Goal: Task Accomplishment & Management: Manage account settings

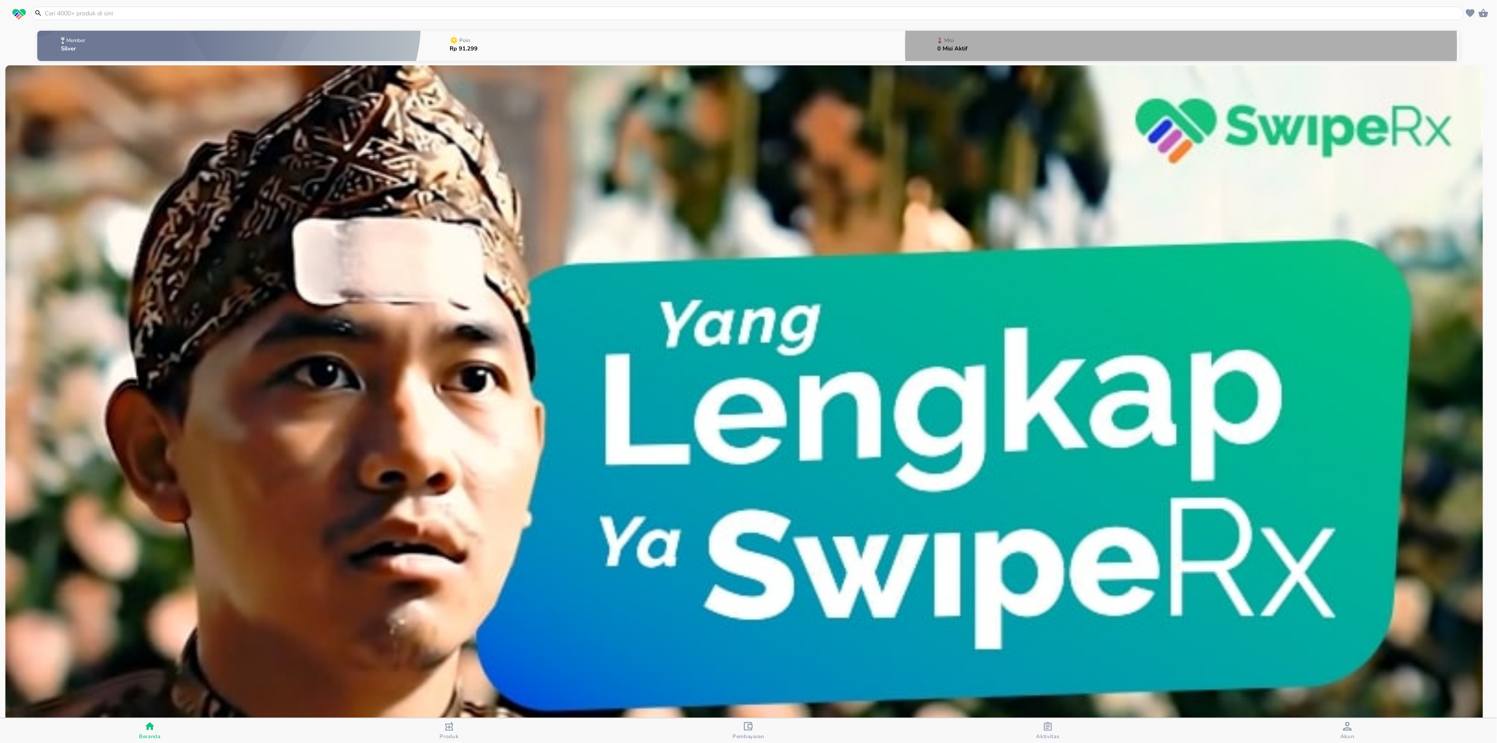
click at [955, 46] on p "0 Misi Aktif" at bounding box center [952, 49] width 30 height 6
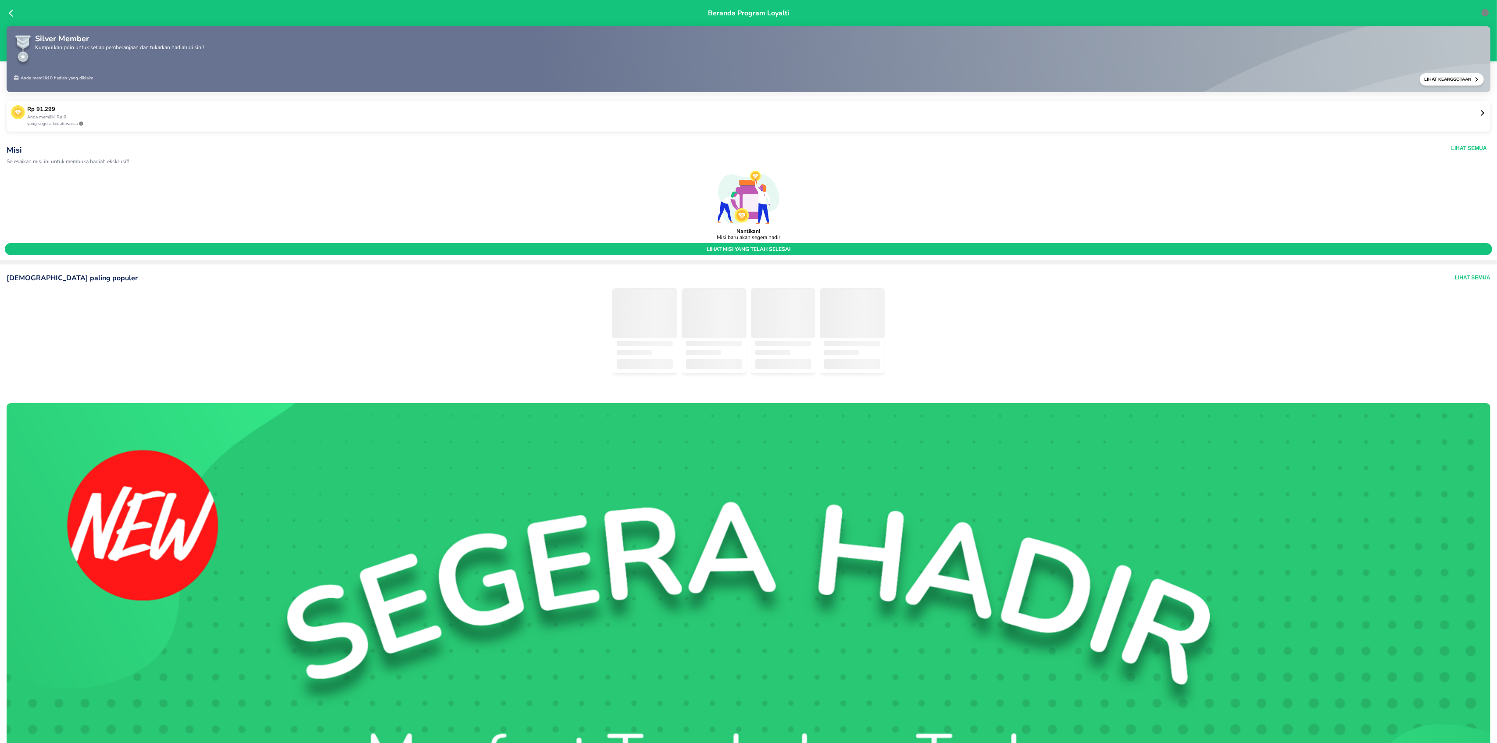
click at [1472, 116] on div "Rp 91.299 Anda memiliki Rp 0 yang segera kedaluwarsa" at bounding box center [749, 116] width 1484 height 31
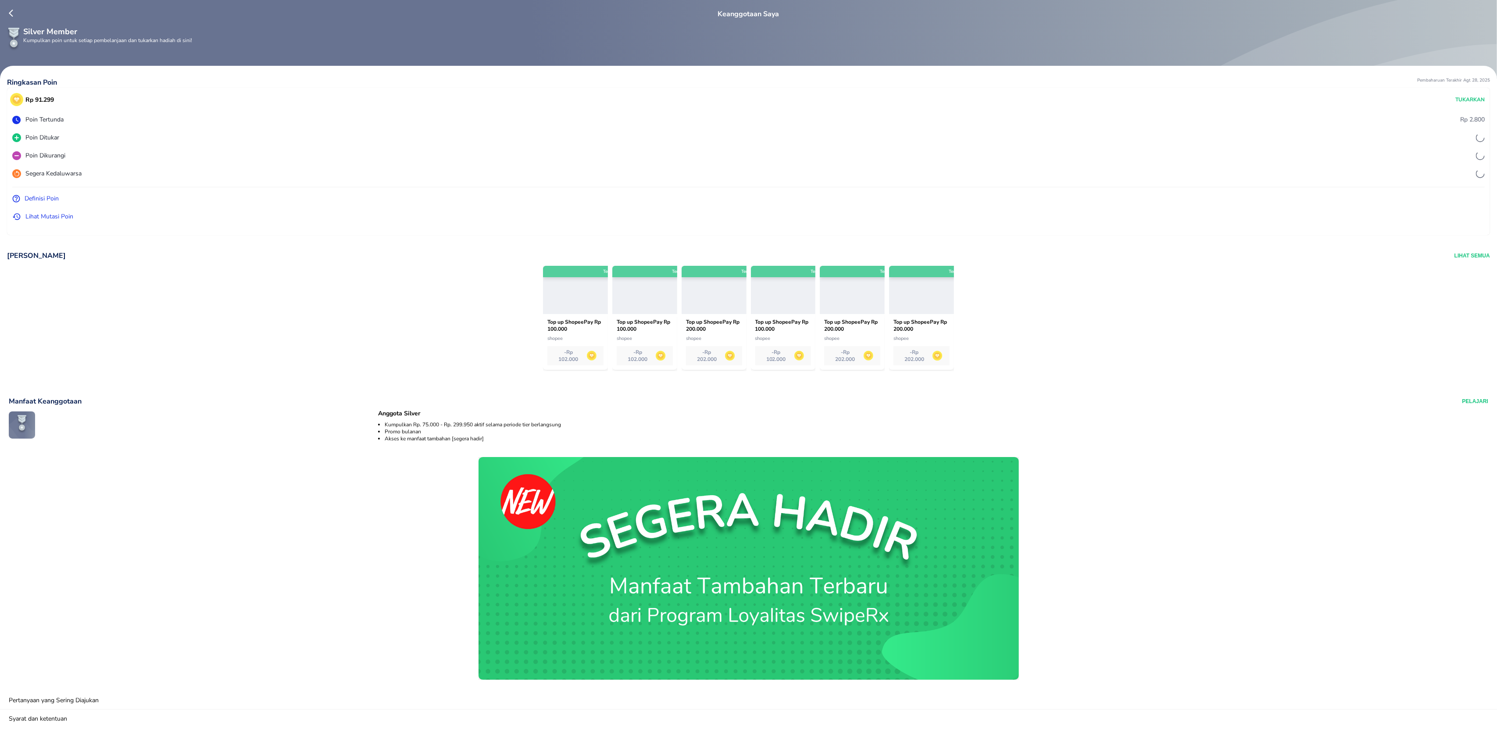
click at [37, 257] on p "[PERSON_NAME]" at bounding box center [36, 256] width 59 height 10
click at [36, 252] on p "[PERSON_NAME]" at bounding box center [36, 256] width 59 height 10
click at [1459, 257] on button "Lihat Semua" at bounding box center [1472, 256] width 36 height 10
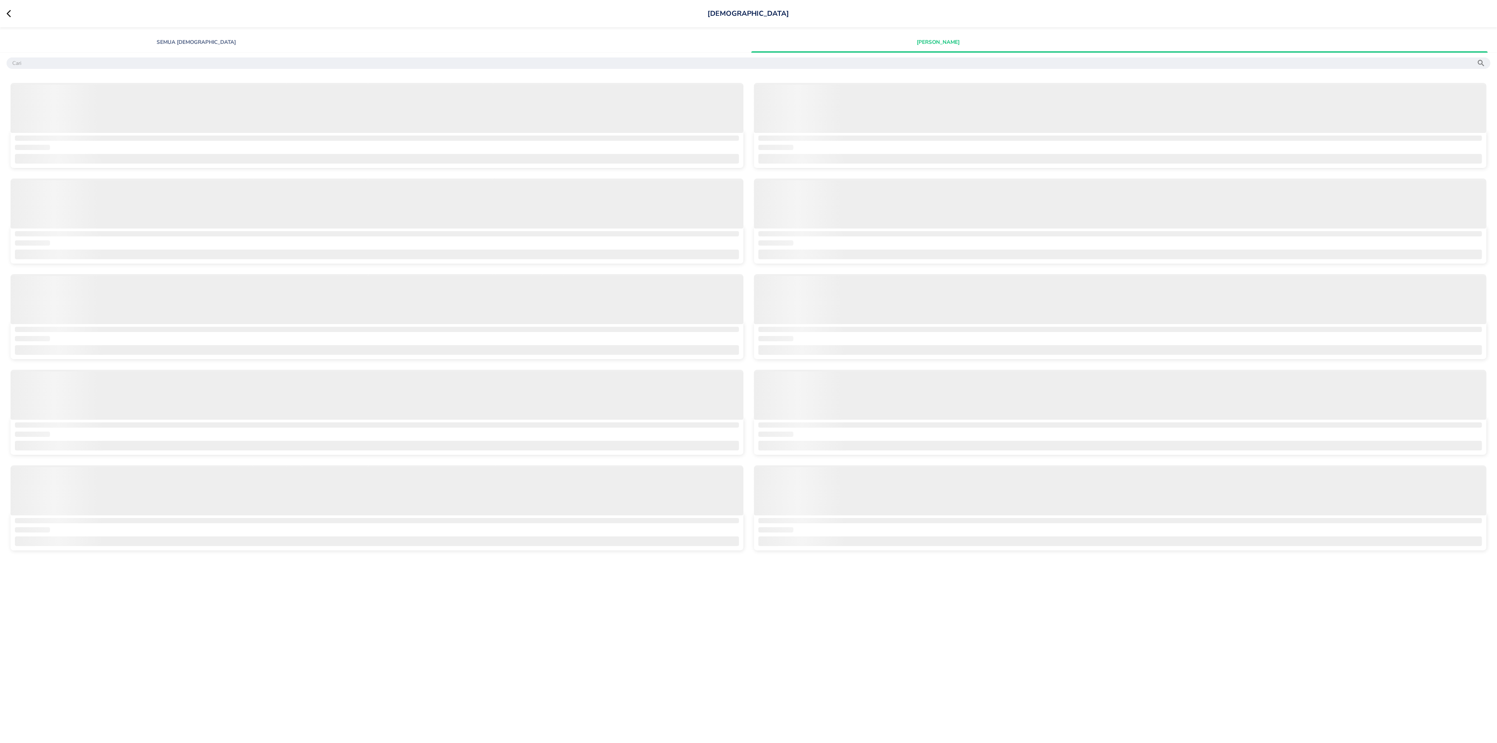
click at [12, 15] on icon at bounding box center [13, 13] width 13 height 9
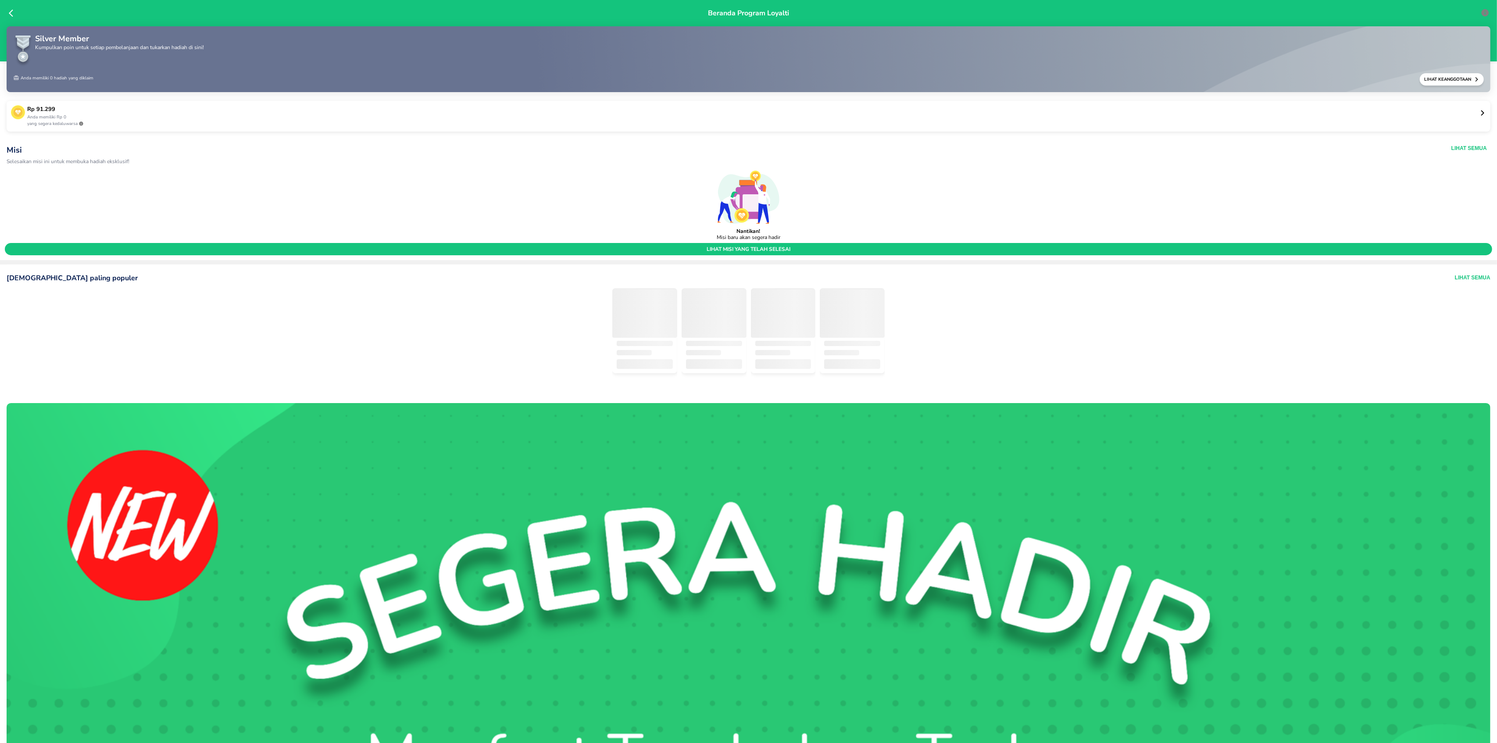
click at [1481, 114] on icon at bounding box center [1483, 113] width 4 height 6
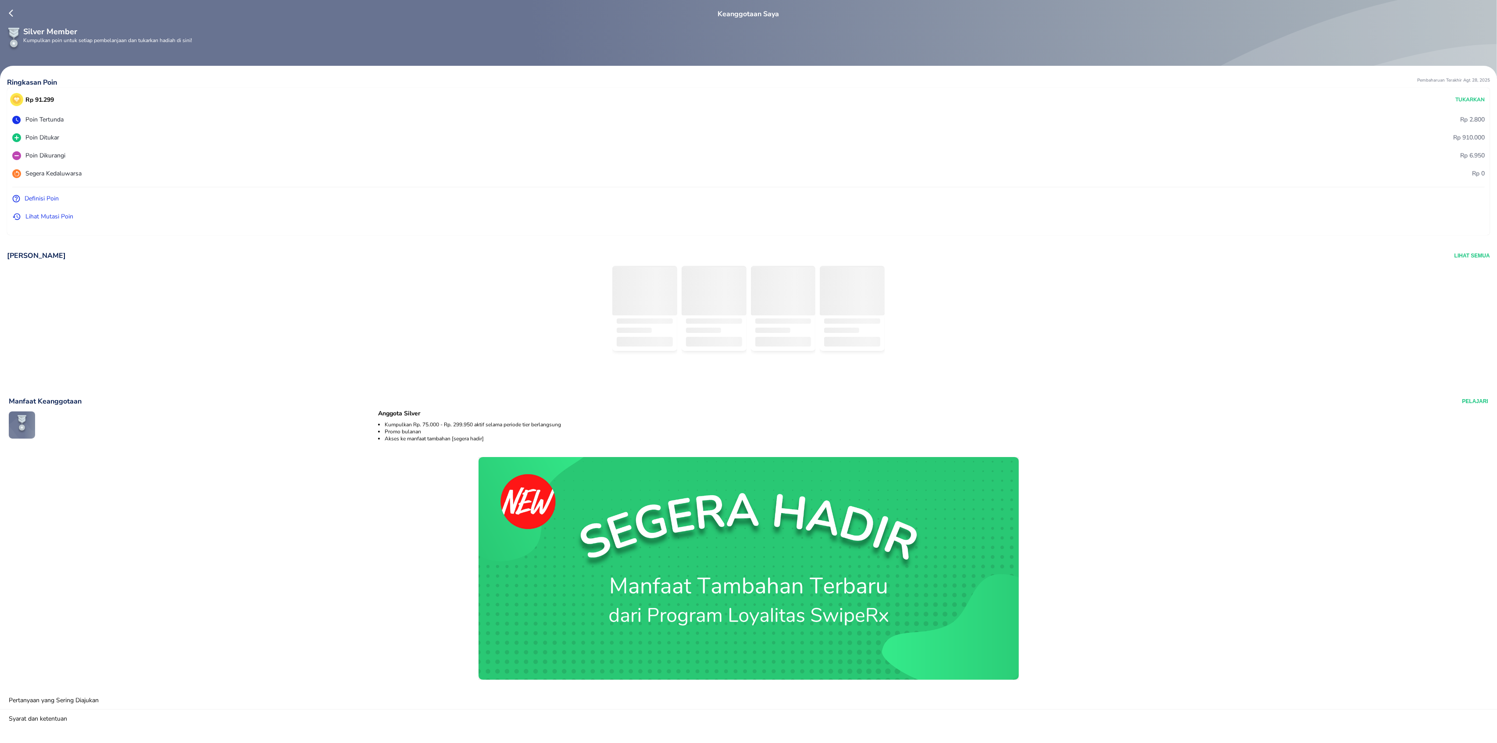
click at [7, 10] on div "Keanggotaan Saya" at bounding box center [749, 14] width 1484 height 11
click at [8, 11] on div "Keanggotaan Saya" at bounding box center [749, 14] width 1484 height 11
click at [13, 12] on icon at bounding box center [13, 13] width 9 height 9
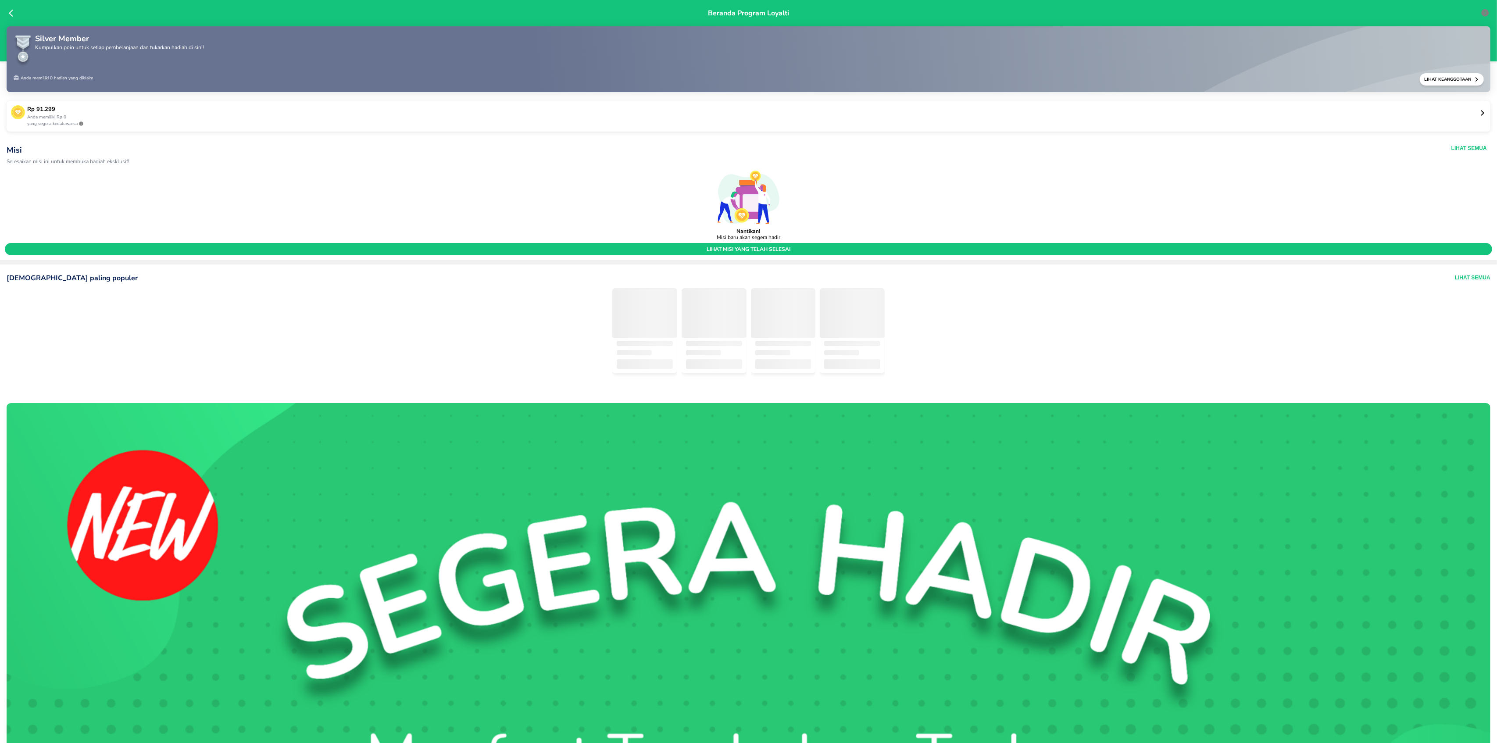
click at [13, 12] on icon at bounding box center [13, 13] width 9 height 9
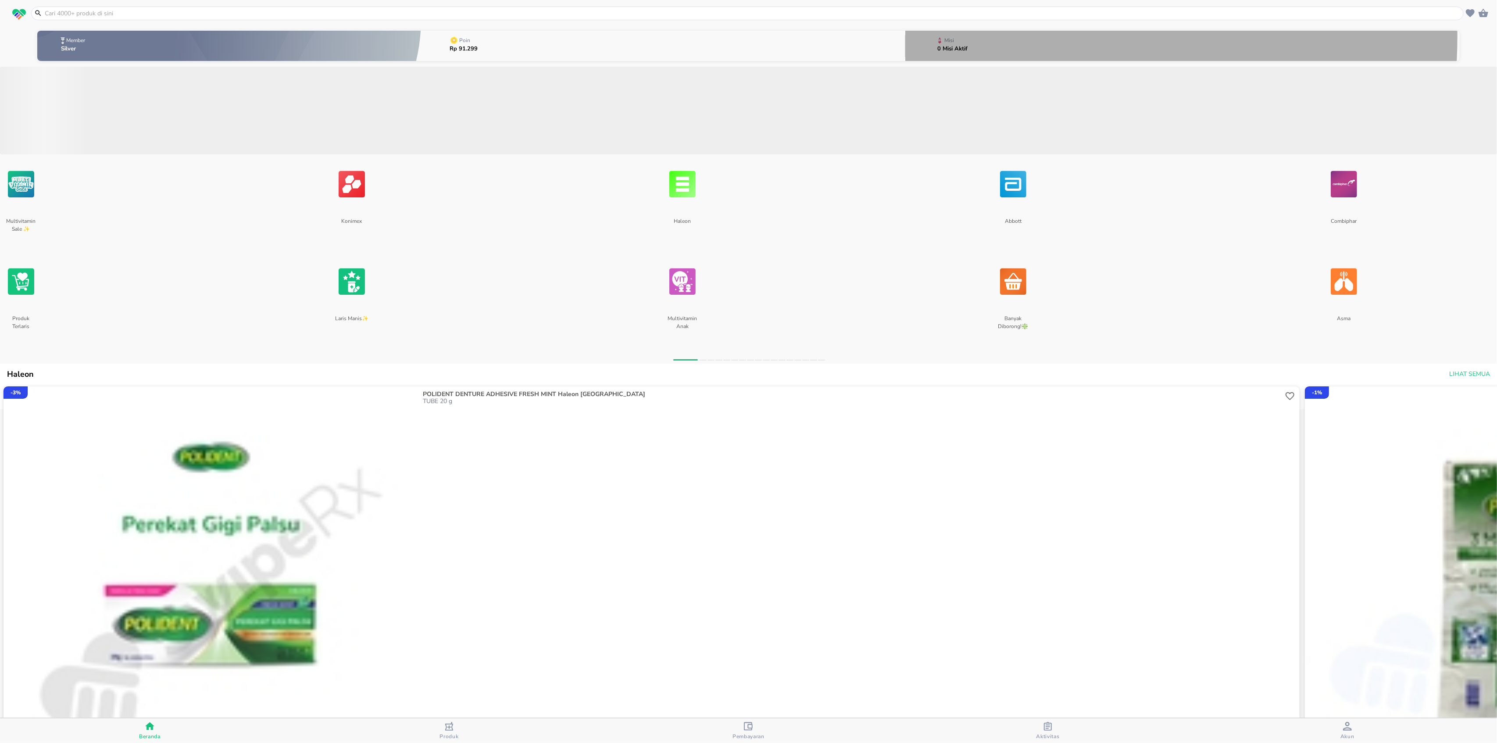
click at [985, 36] on button "Misi 0 Misi Aktif" at bounding box center [1182, 46] width 554 height 35
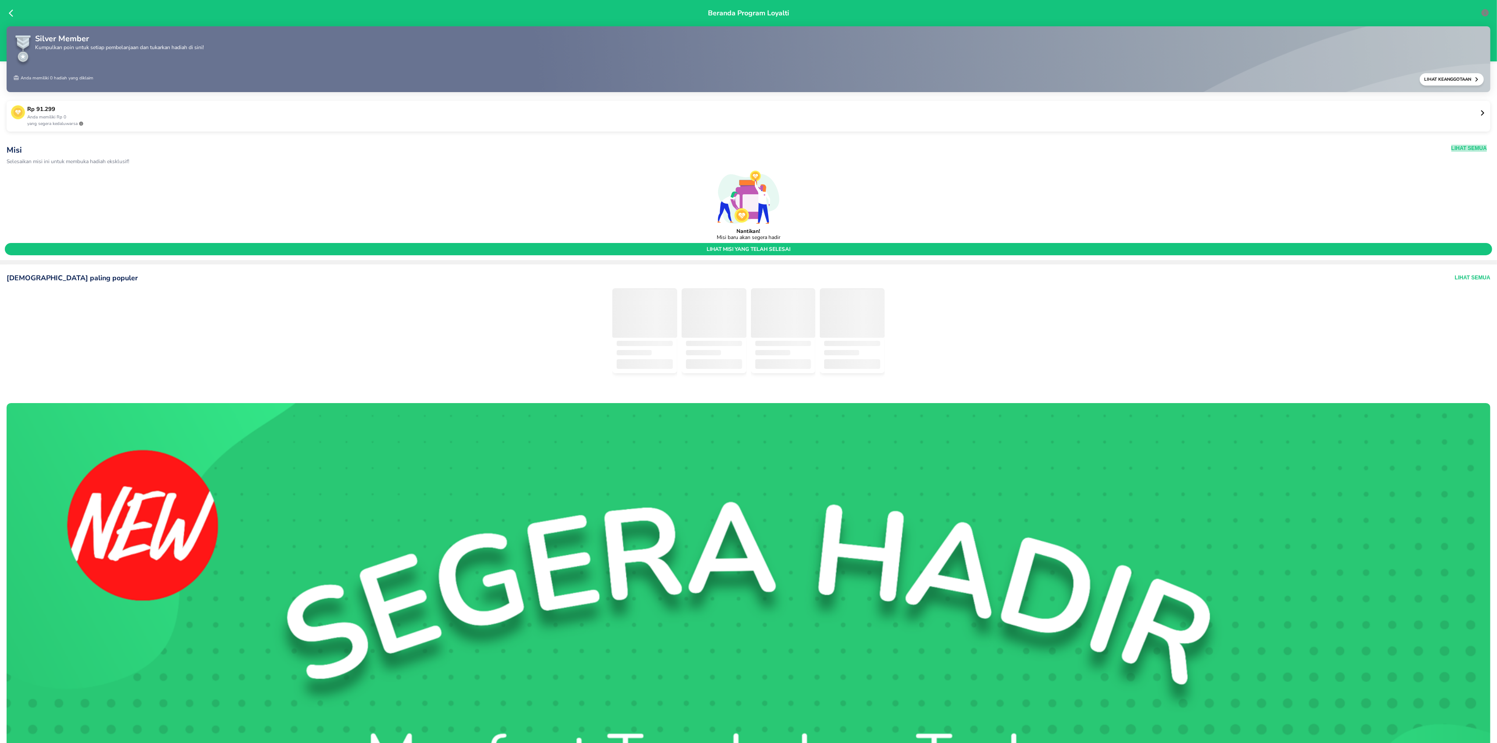
click at [1458, 146] on button "Lihat Semua" at bounding box center [1469, 148] width 36 height 7
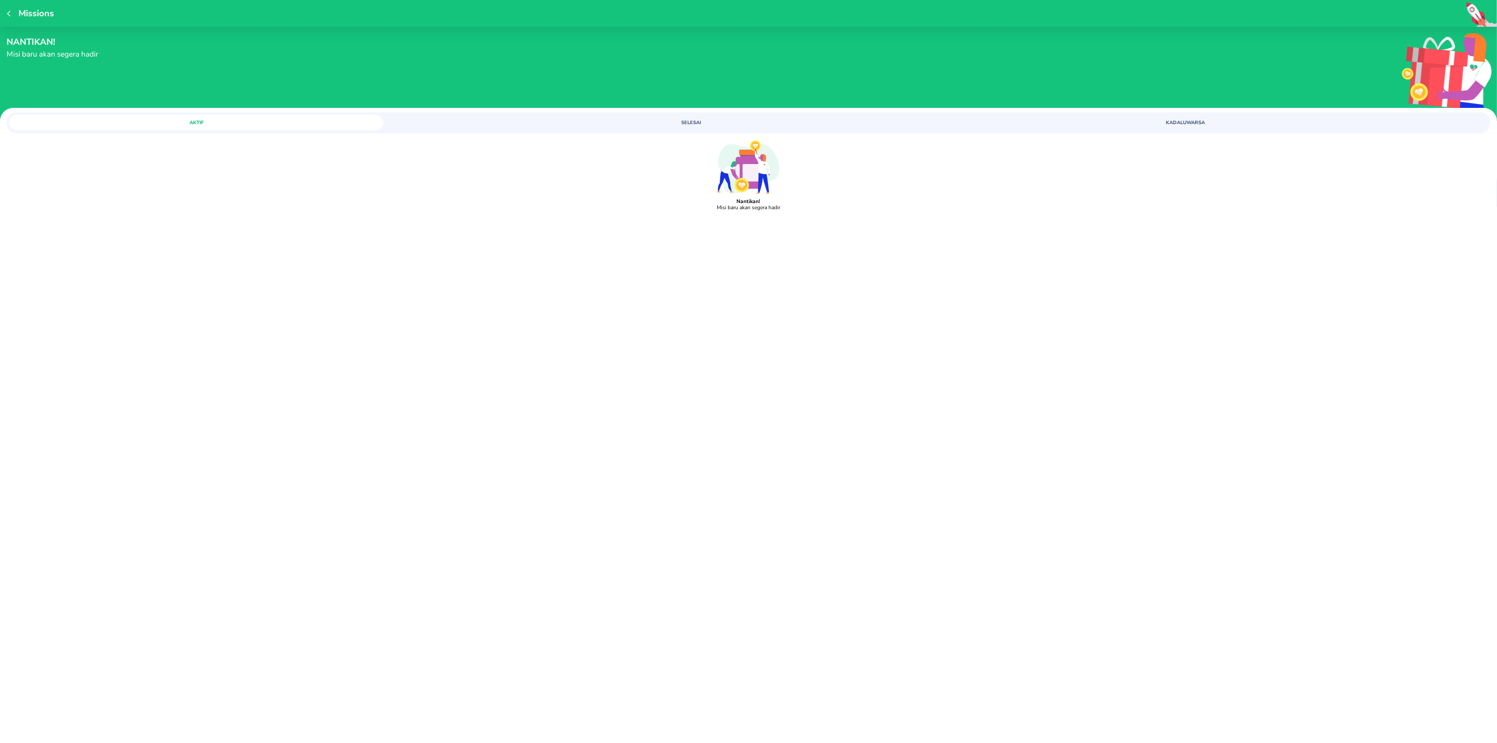
click at [705, 123] on span "SELESAI" at bounding box center [691, 122] width 364 height 7
click at [1169, 134] on div "Tidak ada misi untuk ditampilkan" at bounding box center [748, 252] width 1497 height 236
click at [1168, 126] on button "KADALUWARSA" at bounding box center [1185, 122] width 374 height 15
